Goal: Navigation & Orientation: Understand site structure

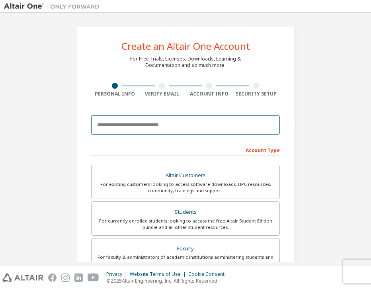
click at [126, 122] on input "email" at bounding box center [185, 124] width 189 height 19
type input "**********"
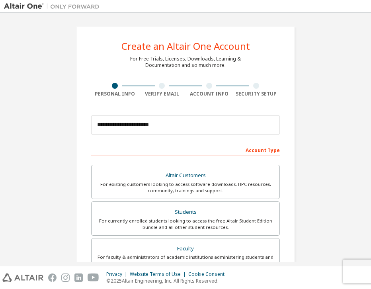
type input "**"
type input "*"
type input "**********"
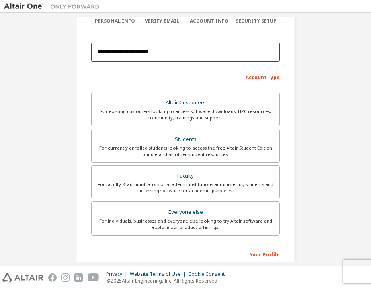
scroll to position [80, 0]
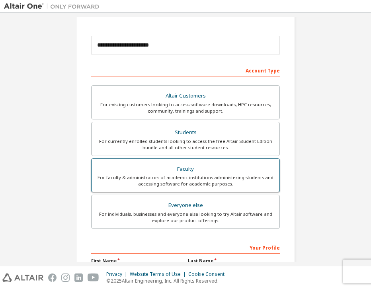
click at [198, 179] on div "For faculty & administrators of academic institutions administering students an…" at bounding box center [185, 180] width 178 height 13
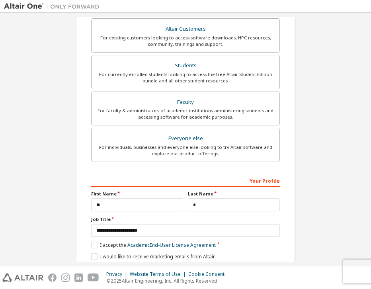
scroll to position [159, 0]
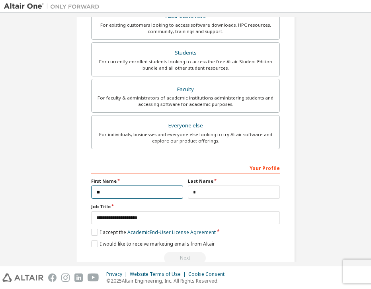
click at [102, 190] on input "**" at bounding box center [137, 191] width 92 height 13
click at [96, 194] on input "**" at bounding box center [137, 191] width 92 height 13
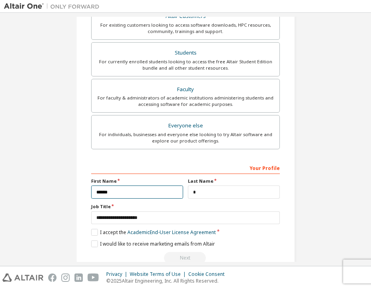
type input "******"
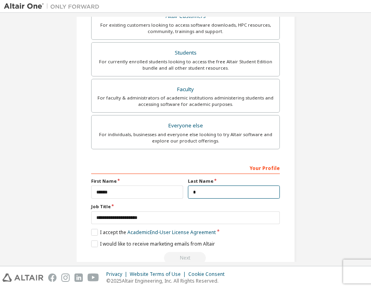
drag, startPoint x: 200, startPoint y: 190, endPoint x: 185, endPoint y: 187, distance: 15.0
click at [185, 187] on div "Last Name *" at bounding box center [233, 188] width 97 height 21
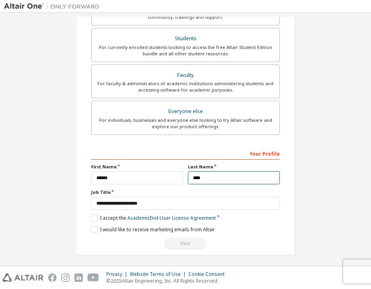
scroll to position [174, 0]
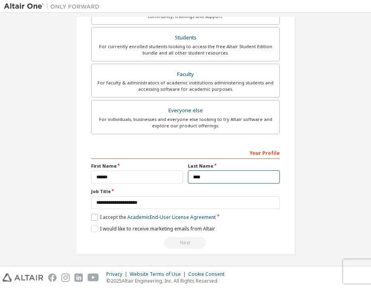
type input "****"
click at [93, 214] on label "I accept the Academic End-User License Agreement" at bounding box center [153, 217] width 124 height 7
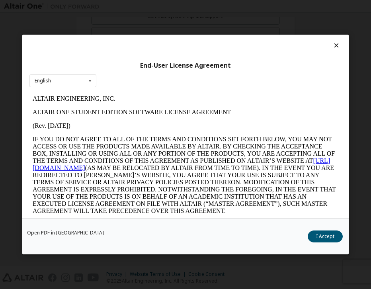
scroll to position [0, 0]
click at [319, 237] on button "I Accept" at bounding box center [324, 236] width 35 height 12
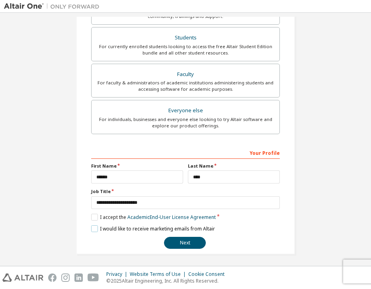
click at [96, 227] on label "I would like to receive marketing emails from Altair" at bounding box center [153, 228] width 124 height 7
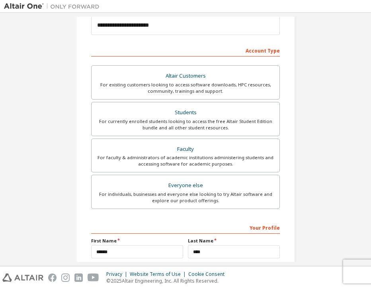
scroll to position [95, 0]
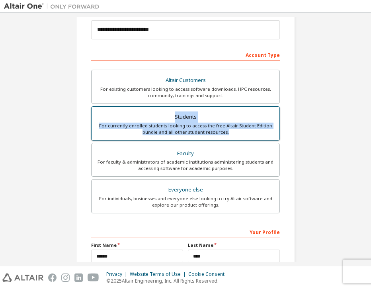
drag, startPoint x: 240, startPoint y: 131, endPoint x: 162, endPoint y: 118, distance: 79.0
click at [162, 118] on label "Students For currently enrolled students looking to access the free Altair Stud…" at bounding box center [185, 123] width 189 height 34
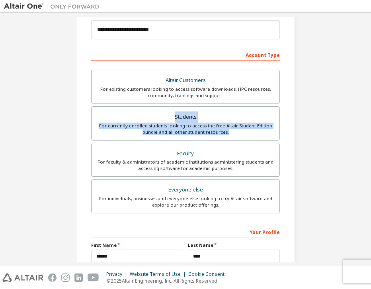
copy label "Students For currently enrolled students looking to access the free Altair Stud…"
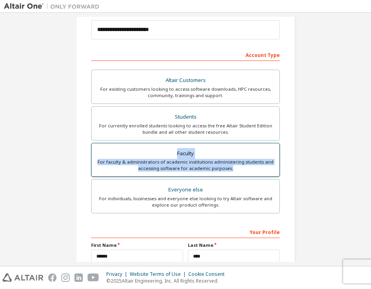
drag, startPoint x: 173, startPoint y: 150, endPoint x: 235, endPoint y: 168, distance: 64.6
click at [235, 168] on label "Faculty For faculty & administrators of academic institutions administering stu…" at bounding box center [185, 160] width 189 height 34
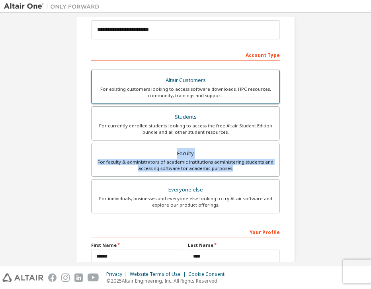
copy label "Faculty For faculty & administrators of academic institutions administering stu…"
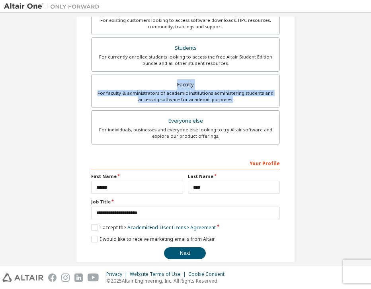
scroll to position [174, 0]
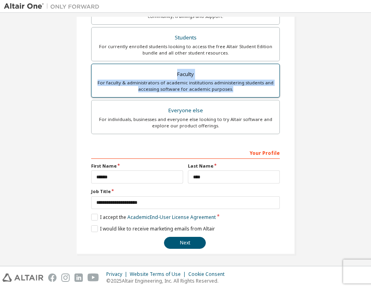
click at [218, 72] on div "Faculty" at bounding box center [185, 74] width 178 height 11
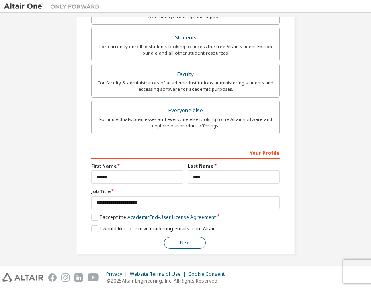
click at [189, 241] on button "Next" at bounding box center [185, 243] width 42 height 12
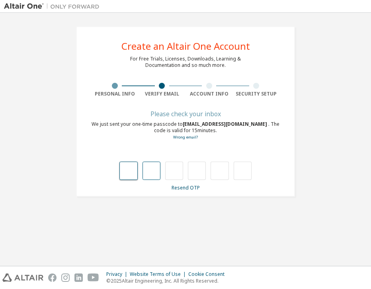
type input "*"
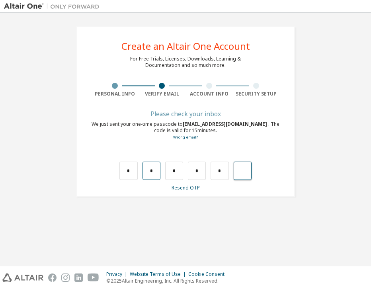
type input "*"
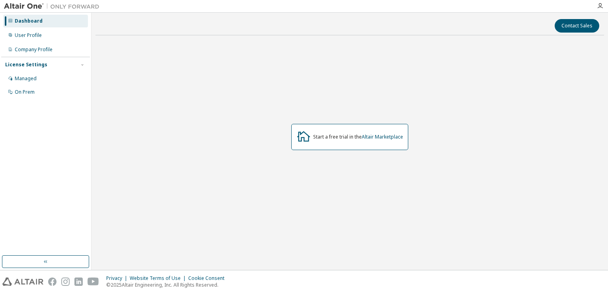
click at [31, 66] on div "License Settings" at bounding box center [26, 65] width 42 height 6
click at [31, 78] on div "Managed" at bounding box center [26, 79] width 22 height 6
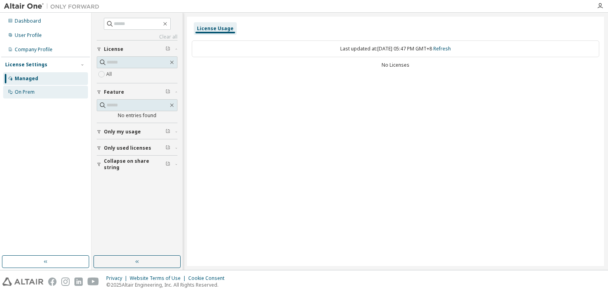
click at [25, 90] on div "On Prem" at bounding box center [25, 92] width 20 height 6
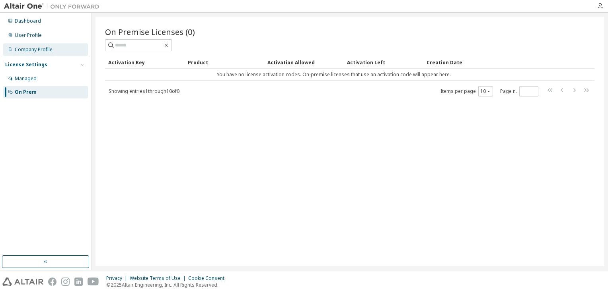
click at [30, 53] on div "Company Profile" at bounding box center [45, 49] width 85 height 13
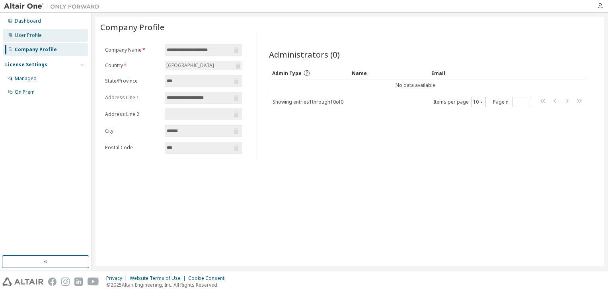
click at [28, 37] on div "User Profile" at bounding box center [28, 35] width 27 height 6
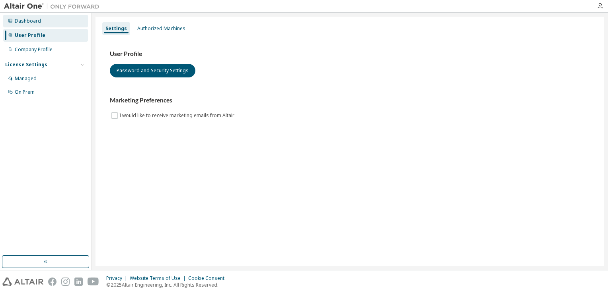
click at [27, 20] on div "Dashboard" at bounding box center [28, 21] width 26 height 6
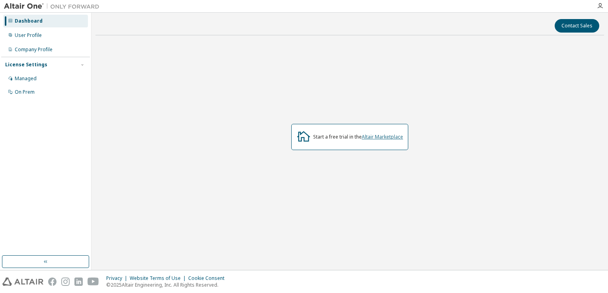
click at [379, 139] on link "Altair Marketplace" at bounding box center [381, 137] width 41 height 7
